Goal: Transaction & Acquisition: Purchase product/service

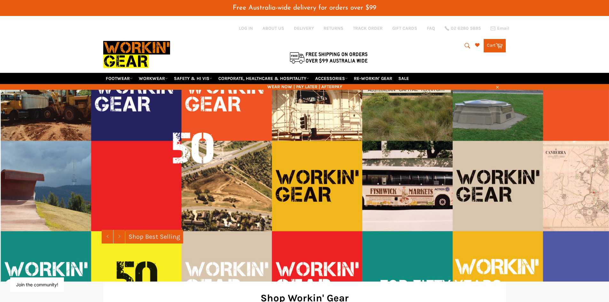
click at [467, 42] on icon "submit" at bounding box center [467, 45] width 7 height 7
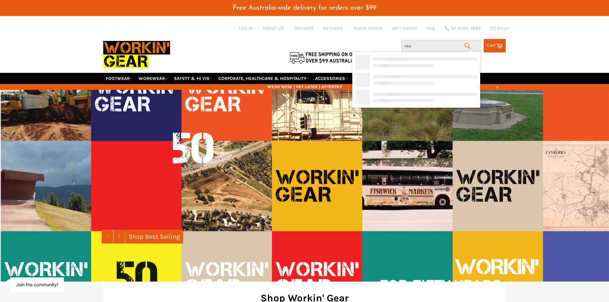
type input "vest"
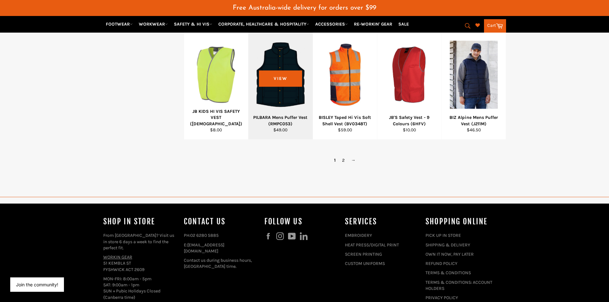
scroll to position [416, 0]
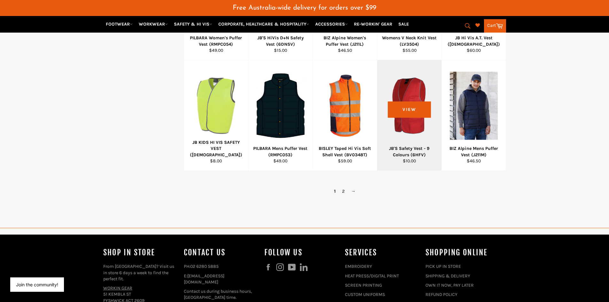
click at [404, 121] on div at bounding box center [409, 105] width 48 height 75
